Goal: Navigation & Orientation: Find specific page/section

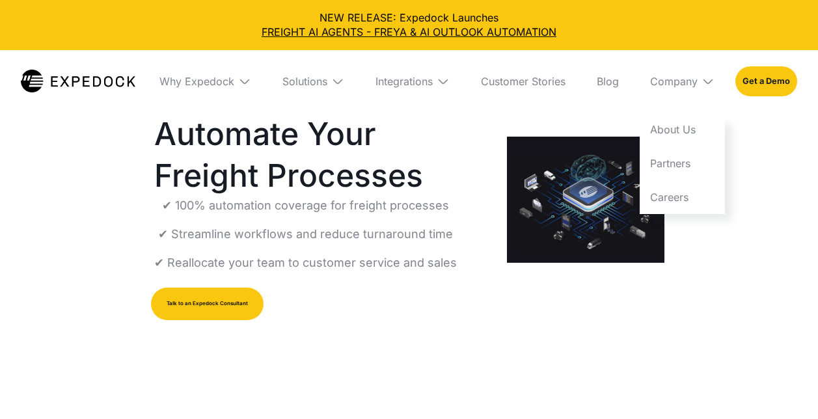
select select
click at [675, 125] on link "About Us" at bounding box center [682, 130] width 85 height 34
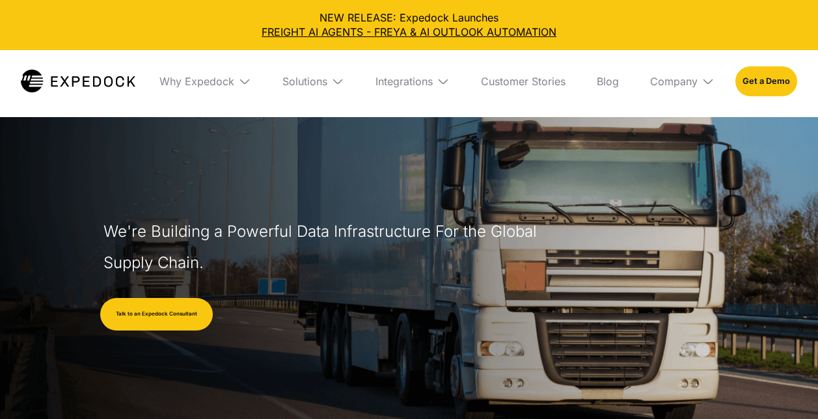
select select
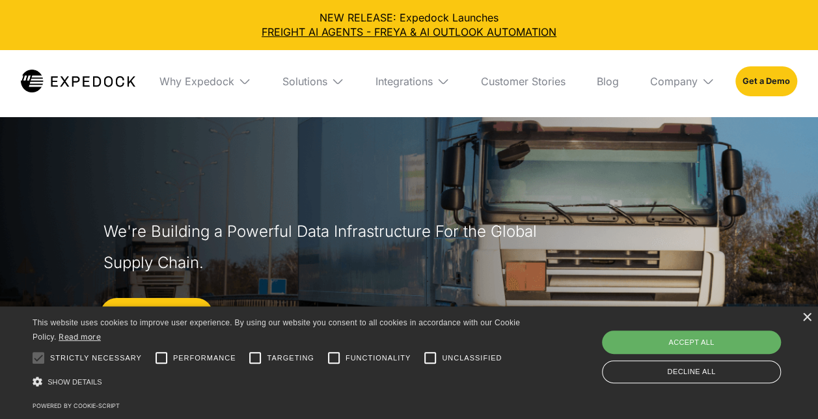
click at [744, 344] on div "Accept all" at bounding box center [691, 342] width 179 height 23
checkbox input "true"
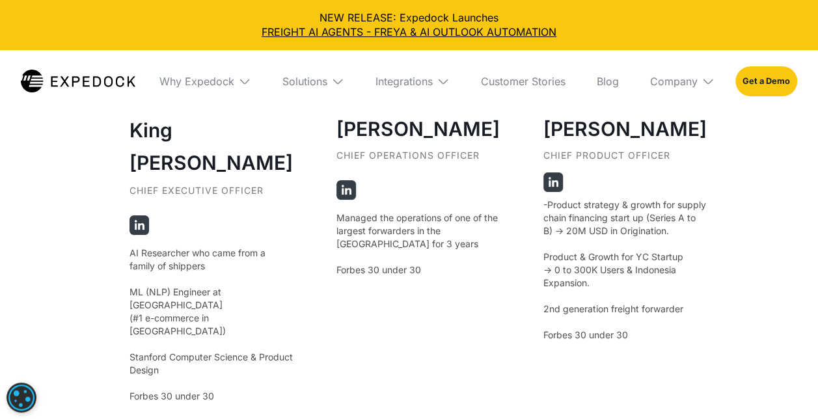
scroll to position [2670, 0]
